Goal: Task Accomplishment & Management: Manage account settings

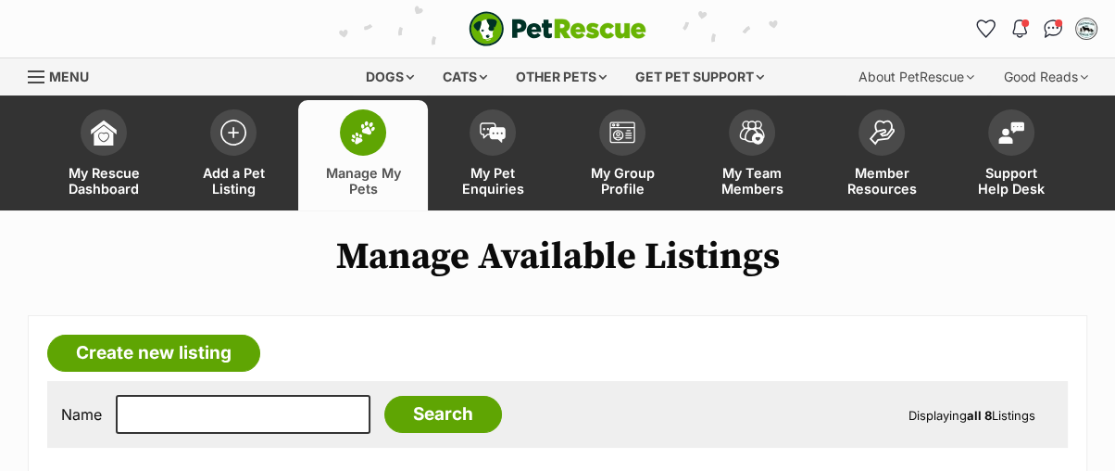
click at [383, 135] on span at bounding box center [363, 132] width 46 height 46
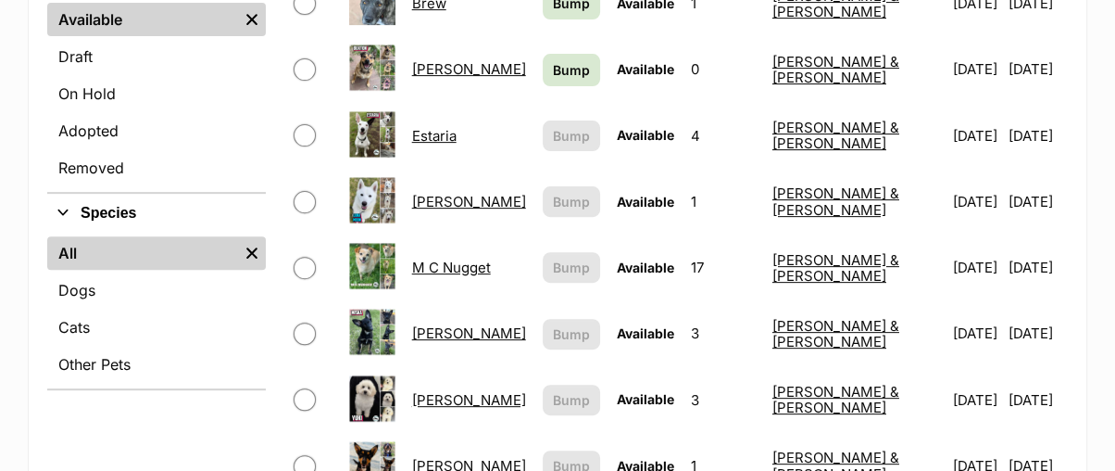
scroll to position [617, 0]
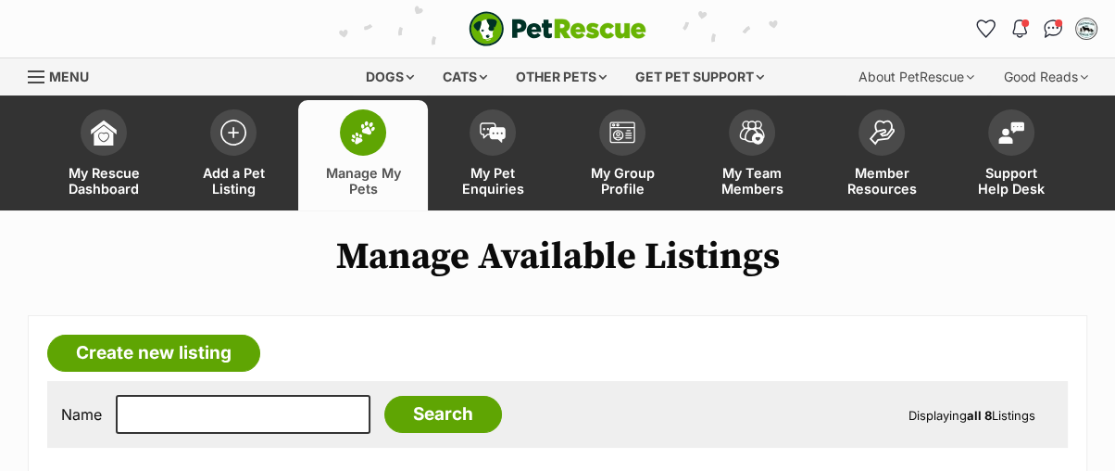
click at [346, 127] on span at bounding box center [363, 132] width 46 height 46
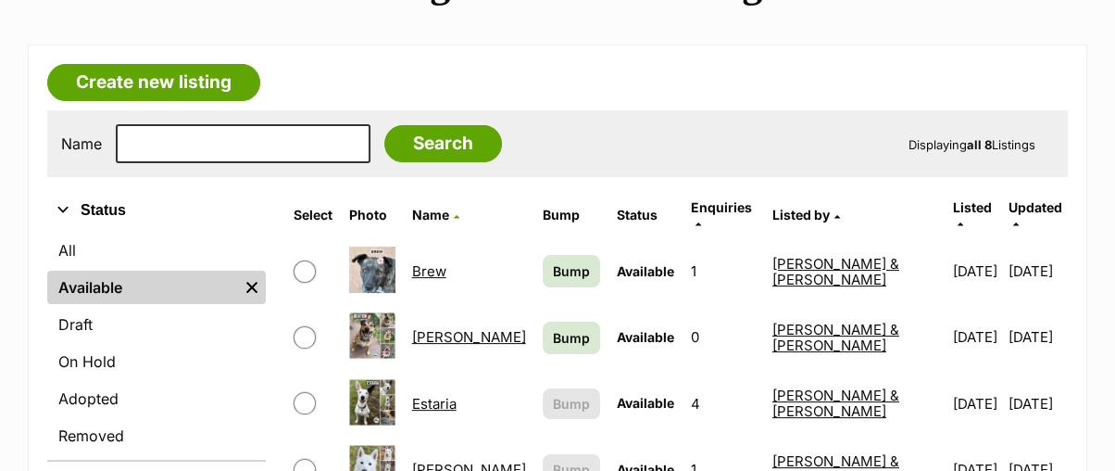
scroll to position [308, 0]
